Goal: Information Seeking & Learning: Learn about a topic

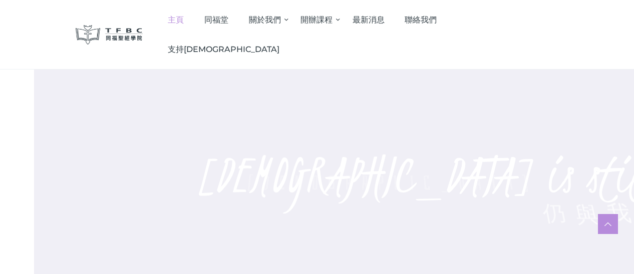
scroll to position [364, 0]
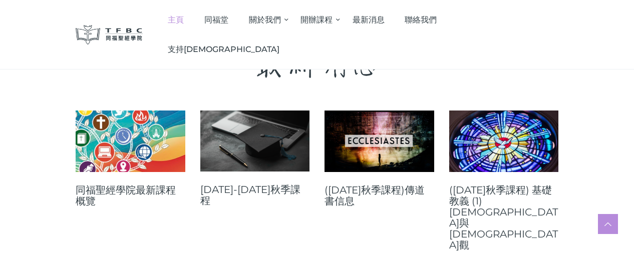
click at [358, 197] on link "([DATE]秋季課程)傳道書信息" at bounding box center [379, 196] width 110 height 22
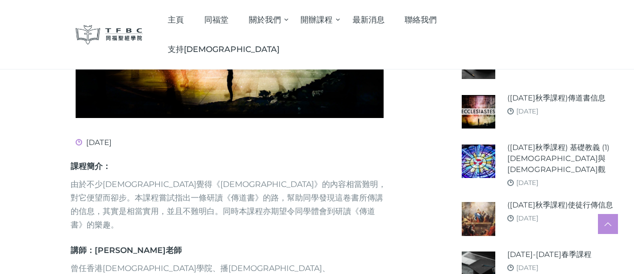
scroll to position [312, 0]
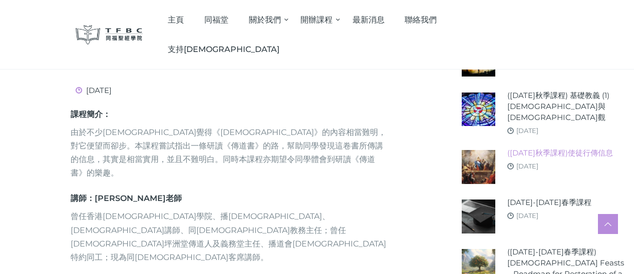
click at [531, 158] on link "([DATE]秋季課程)使徒行傳信息" at bounding box center [560, 153] width 106 height 11
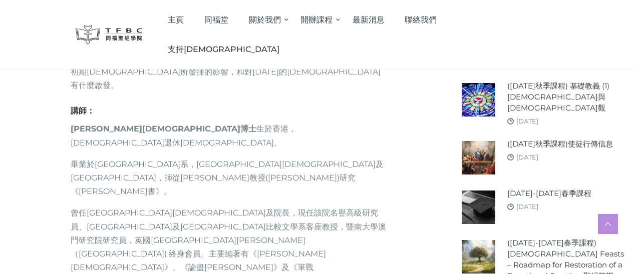
scroll to position [521, 0]
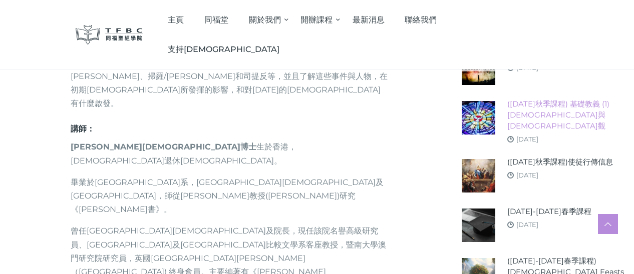
click at [549, 121] on link "([DATE]秋季課程) 基礎教義 (1) [DEMOGRAPHIC_DATA]與[DEMOGRAPHIC_DATA]觀" at bounding box center [566, 115] width 119 height 33
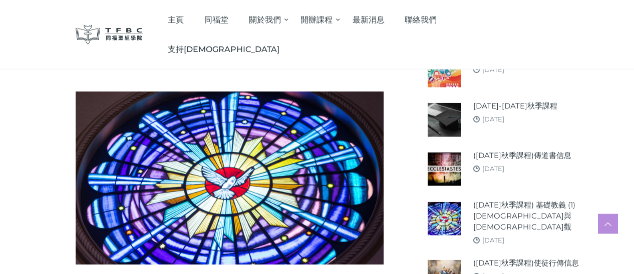
scroll to position [156, 0]
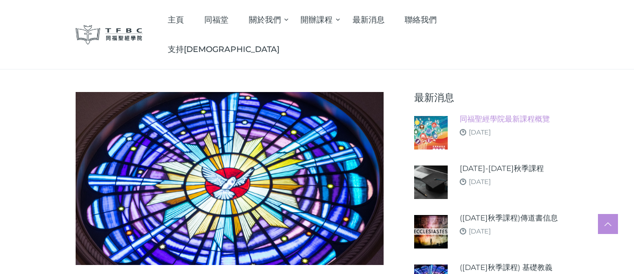
click at [503, 114] on link "同福聖經學院最新課程概覽" at bounding box center [505, 119] width 90 height 11
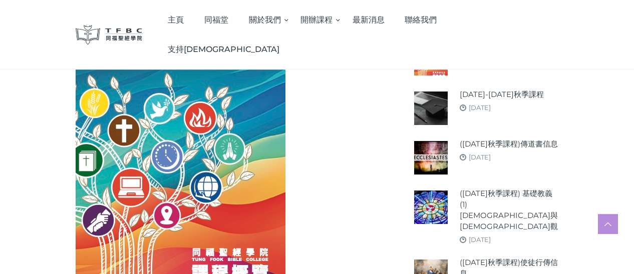
scroll to position [156, 0]
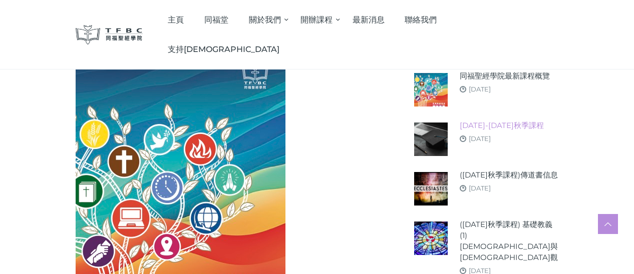
click at [512, 131] on link "[DATE]-[DATE]秋季課程" at bounding box center [502, 125] width 84 height 11
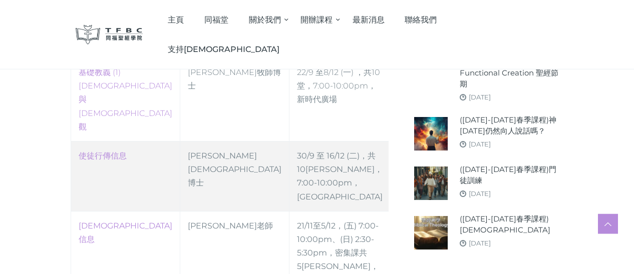
scroll to position [521, 0]
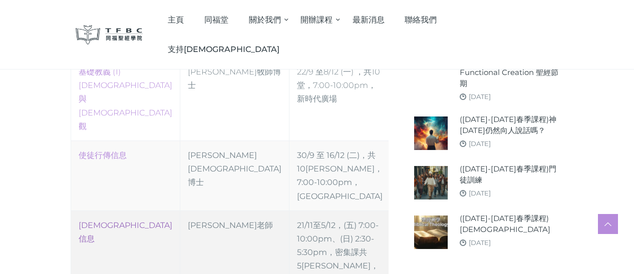
click at [79, 221] on link "[DEMOGRAPHIC_DATA]信息" at bounding box center [126, 232] width 94 height 23
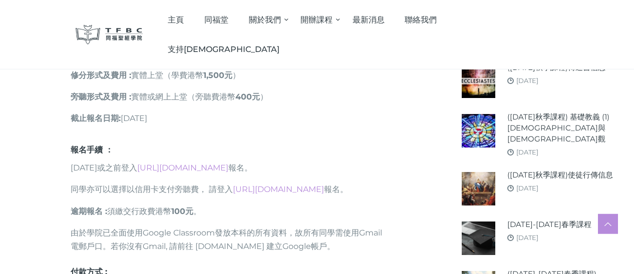
scroll to position [573, 0]
click at [247, 195] on link "https://go.tfbc.org.hk/2025F-CC" at bounding box center [278, 190] width 91 height 10
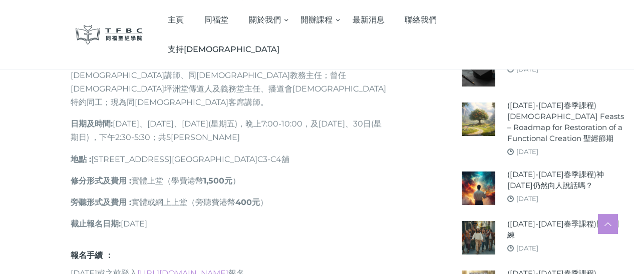
scroll to position [469, 0]
